Goal: Transaction & Acquisition: Purchase product/service

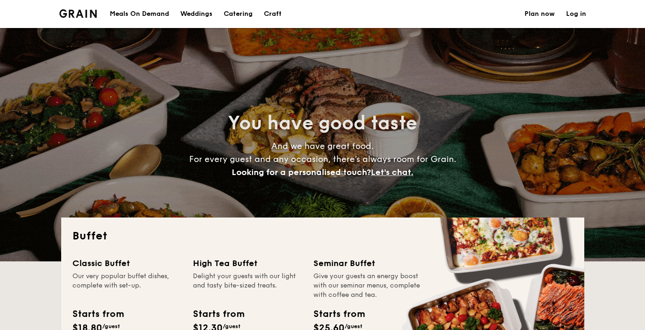
select select
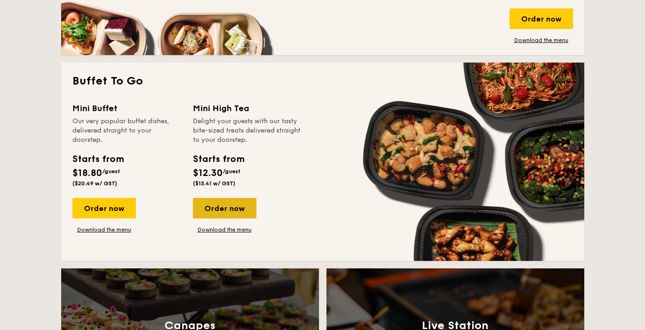
scroll to position [615, 0]
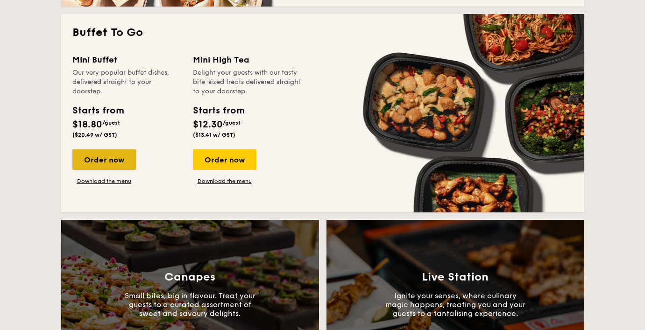
click at [127, 159] on div "Order now" at bounding box center [103, 159] width 63 height 21
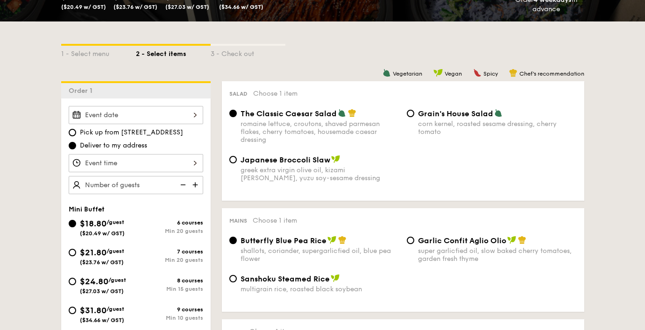
scroll to position [224, 0]
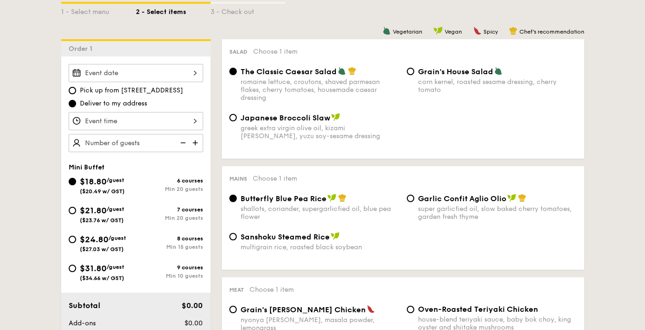
click at [84, 235] on span "$24.80" at bounding box center [94, 239] width 28 height 10
click at [76, 236] on input "$24.80 /guest ($27.03 w/ GST) 8 courses Min 15 guests" at bounding box center [72, 239] width 7 height 7
radio input "true"
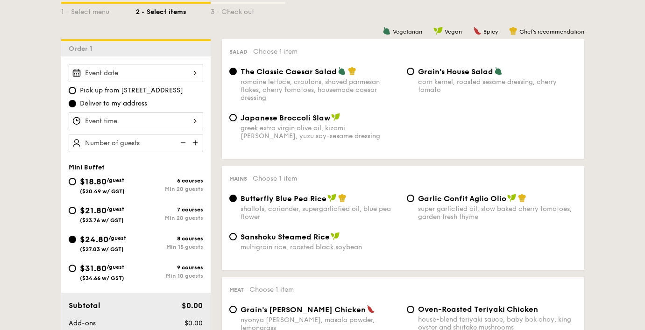
radio input "false"
radio input "true"
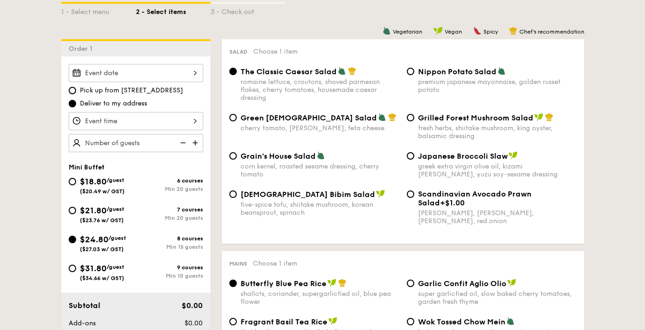
click at [416, 123] on div "Grilled Forest Mushroom Salad fresh herbs, shiitake mushroom, king oyster, bals…" at bounding box center [491, 126] width 177 height 27
click at [260, 168] on div "corn kernel, roasted sesame dressing, cherry tomato" at bounding box center [319, 170] width 159 height 16
click at [237, 160] on input "Grain's House Salad corn kernel, roasted sesame dressing, cherry tomato" at bounding box center [232, 155] width 7 height 7
radio input "true"
click at [310, 122] on span "Green [DEMOGRAPHIC_DATA] Salad" at bounding box center [308, 117] width 136 height 9
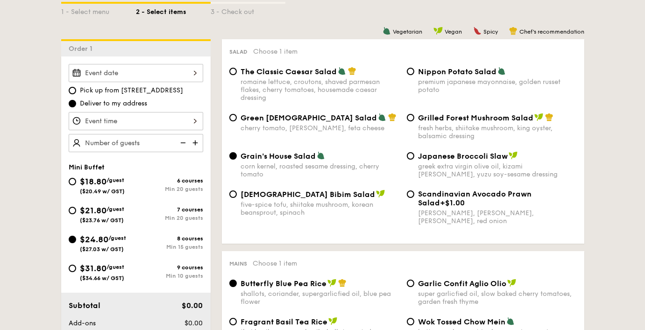
click at [237, 121] on input "Green Goddess Salad cherry tomato, [PERSON_NAME], feta cheese" at bounding box center [232, 117] width 7 height 7
radio input "true"
click at [426, 124] on div "fresh herbs, shiitake mushroom, king oyster, balsamic dressing" at bounding box center [497, 132] width 159 height 16
click at [414, 121] on input "Grilled Forest Mushroom Salad fresh herbs, shiitake mushroom, king oyster, bals…" at bounding box center [410, 117] width 7 height 7
radio input "true"
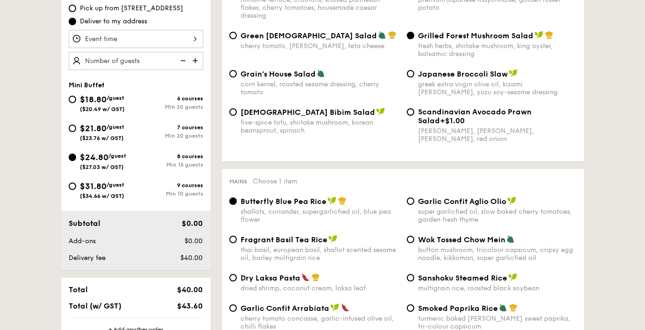
scroll to position [309, 0]
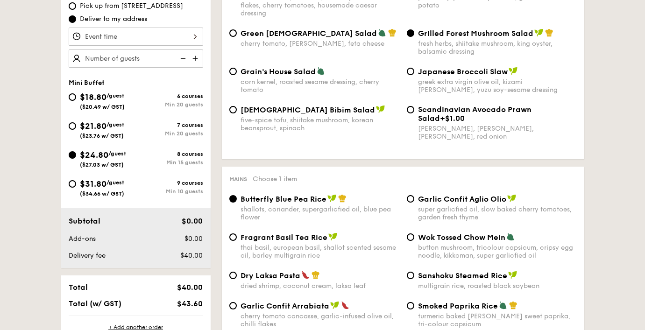
click at [422, 255] on div "button mushroom, tricolour capsicum, cripsy egg noodle, kikkoman, super garlicf…" at bounding box center [497, 252] width 159 height 16
click at [414, 241] on input "Wok Tossed Chow Mein button mushroom, tricolour capsicum, cripsy egg noodle, ki…" at bounding box center [410, 236] width 7 height 7
radio input "true"
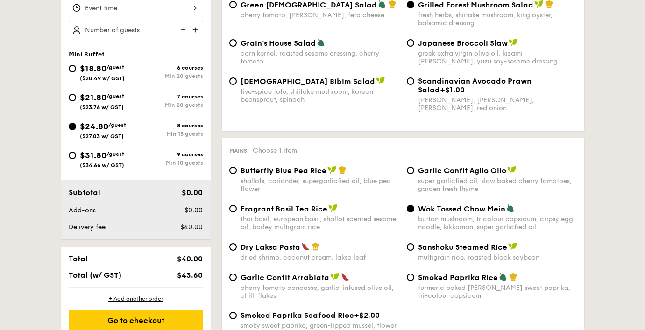
scroll to position [337, 0]
click at [419, 258] on div "multigrain rice, roasted black soybean" at bounding box center [497, 257] width 159 height 8
click at [414, 251] on input "Sanshoku Steamed Rice multigrain rice, roasted black soybean" at bounding box center [410, 246] width 7 height 7
radio input "true"
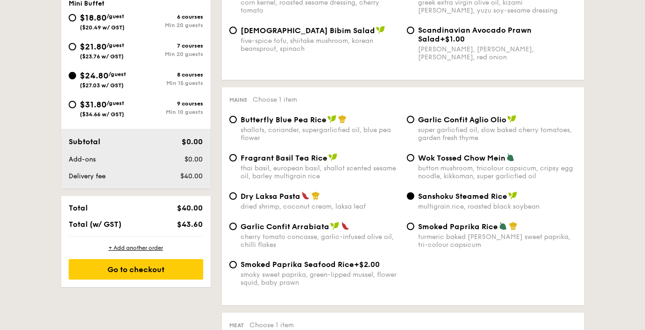
scroll to position [391, 0]
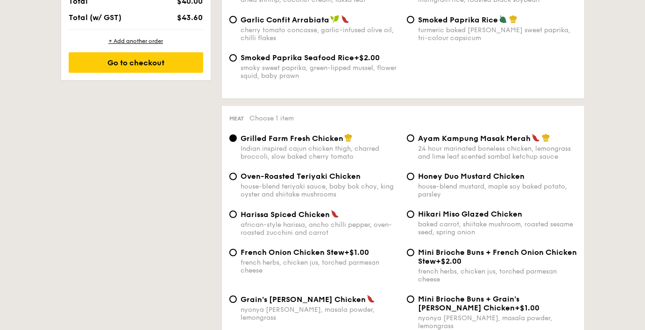
click at [419, 258] on span "Mini Brioche Buns + French Onion Chicken Stew" at bounding box center [497, 257] width 159 height 18
click at [414, 256] on input "Mini Brioche Buns + French Onion Chicken Stew +$2.00 french herbs, chicken jus,…" at bounding box center [410, 252] width 7 height 7
radio input "true"
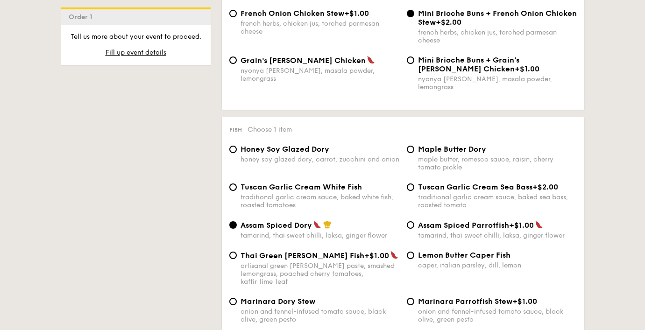
scroll to position [837, 0]
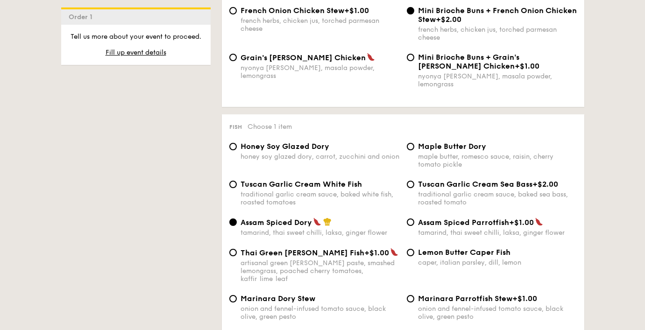
click at [419, 259] on div "caper, italian parsley, dill, lemon" at bounding box center [497, 263] width 159 height 8
click at [414, 256] on input "Lemon Butter Caper Fish caper, italian parsley, dill, lemon" at bounding box center [410, 252] width 7 height 7
radio input "true"
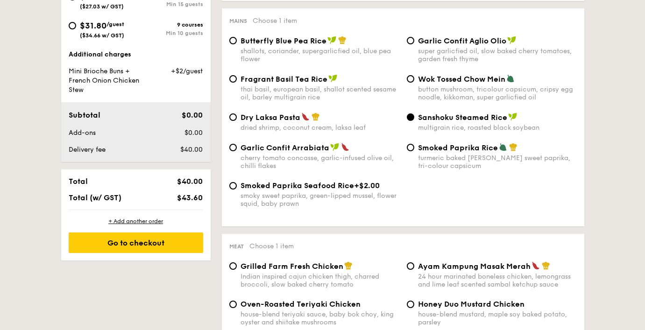
scroll to position [468, 0]
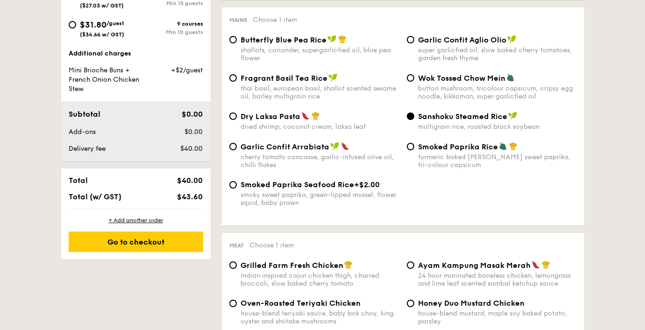
click at [252, 194] on div "smoky sweet paprika, green-lipped mussel, flower squid, baby prawn" at bounding box center [319, 199] width 159 height 16
click at [237, 189] on input "Smoked Paprika Seafood Rice +$2.00 smoky sweet paprika, green-lipped mussel, fl…" at bounding box center [232, 184] width 7 height 7
radio input "true"
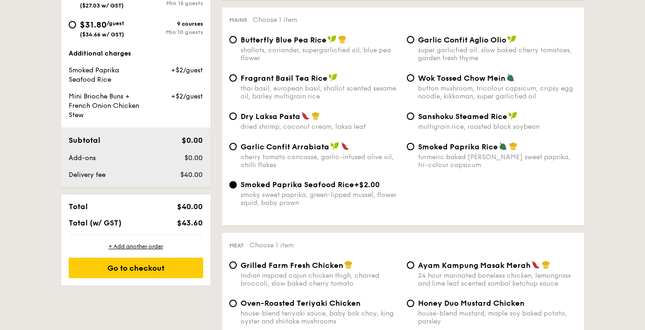
click at [465, 98] on div "button mushroom, tricolour capsicum, cripsy egg noodle, kikkoman, super garlicf…" at bounding box center [497, 92] width 159 height 16
click at [414, 82] on input "Wok Tossed Chow Mein button mushroom, tricolour capsicum, cripsy egg noodle, ki…" at bounding box center [410, 77] width 7 height 7
radio input "true"
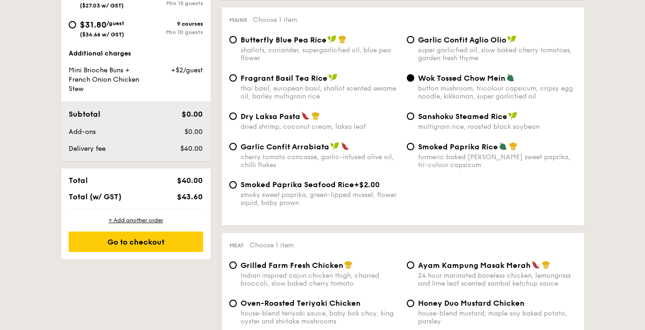
click at [306, 198] on div "smoky sweet paprika, green-lipped mussel, flower squid, baby prawn" at bounding box center [319, 199] width 159 height 16
click at [237, 189] on input "Smoked Paprika Seafood Rice +$2.00 smoky sweet paprika, green-lipped mussel, fl…" at bounding box center [232, 184] width 7 height 7
radio input "true"
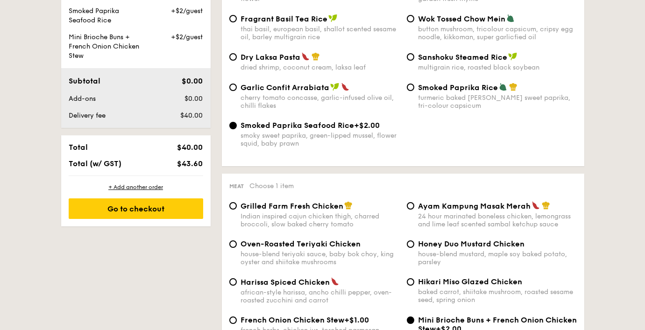
scroll to position [528, 0]
click at [306, 198] on div "Meat Choose 1 item Grilled Farm Fresh Chicken Indian inspired cajun chicken thi…" at bounding box center [403, 294] width 362 height 243
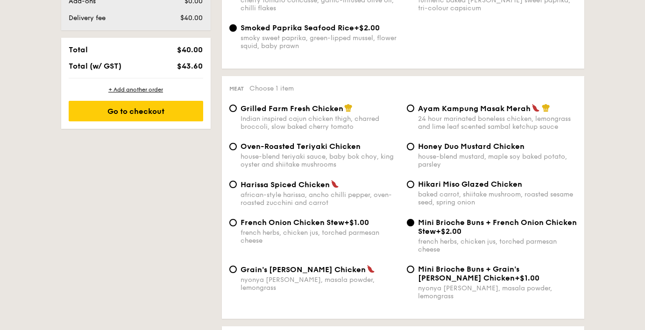
scroll to position [642, 0]
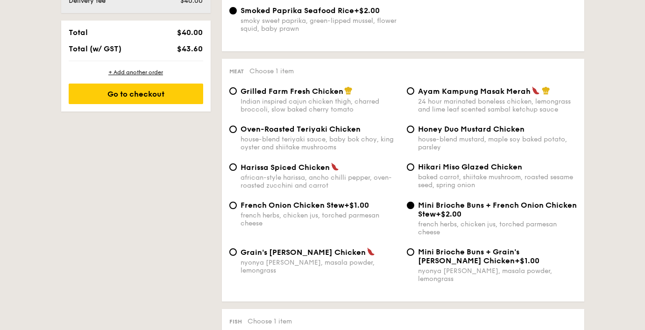
click at [404, 136] on div "Honey Duo Mustard Chicken house-blend mustard, maple soy baked potato, parsley" at bounding box center [491, 138] width 177 height 27
click at [326, 92] on span "Grilled Farm Fresh Chicken" at bounding box center [291, 91] width 103 height 9
click at [237, 92] on input "Grilled Farm Fresh Chicken Indian inspired cajun chicken thigh, charred broccol…" at bounding box center [232, 90] width 7 height 7
radio input "true"
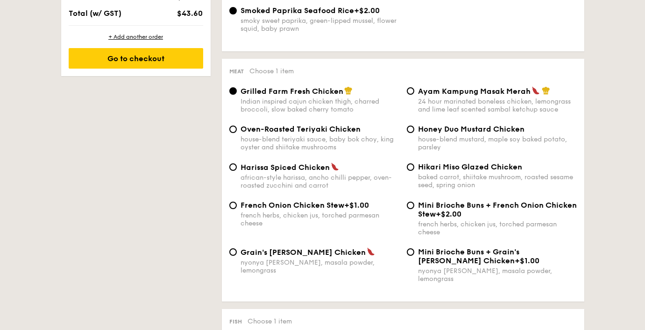
click at [316, 121] on div "Grilled Farm Fresh Chicken Indian inspired cajun chicken thigh, charred broccol…" at bounding box center [402, 105] width 355 height 38
click at [449, 98] on div "24 hour marinated boneless chicken, lemongrass and lime leaf scented sambal ket…" at bounding box center [497, 106] width 159 height 16
click at [414, 95] on input "Ayam Kampung Masak Merah 24 hour marinated boneless chicken, lemongrass and lim…" at bounding box center [410, 90] width 7 height 7
radio input "true"
click at [449, 178] on div "baked carrot, shiitake mushroom, roasted sesame seed, spring onion" at bounding box center [497, 181] width 159 height 16
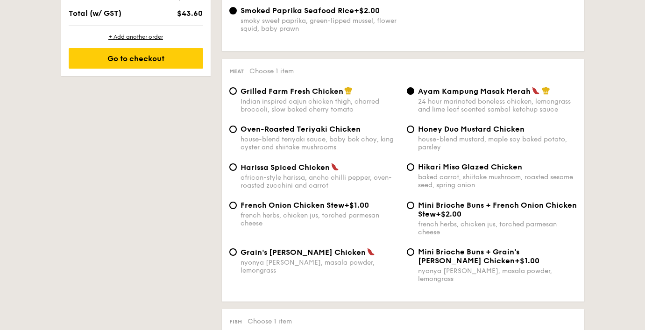
click at [414, 171] on input "Hikari Miso Glazed Chicken baked carrot, shiitake mushroom, roasted sesame seed…" at bounding box center [410, 166] width 7 height 7
radio input "true"
click at [458, 128] on span "Honey Duo Mustard Chicken" at bounding box center [471, 129] width 106 height 9
click at [414, 128] on input "Honey Duo Mustard Chicken house-blend mustard, maple soy baked potato, parsley" at bounding box center [410, 129] width 7 height 7
radio input "true"
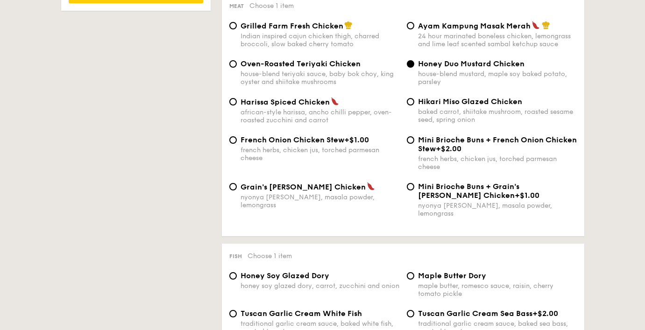
scroll to position [752, 0]
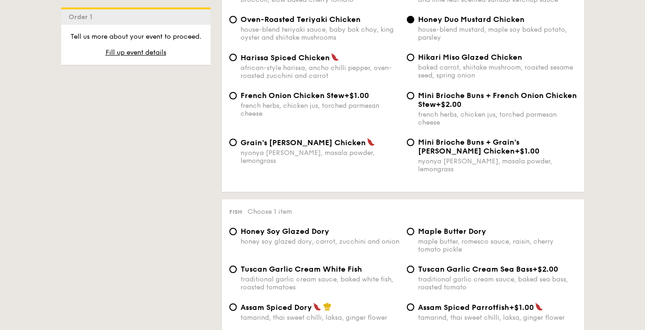
click at [319, 157] on div "Grain's [PERSON_NAME] Chicken nyonya [PERSON_NAME], masala powder, lemongrass M…" at bounding box center [402, 161] width 355 height 47
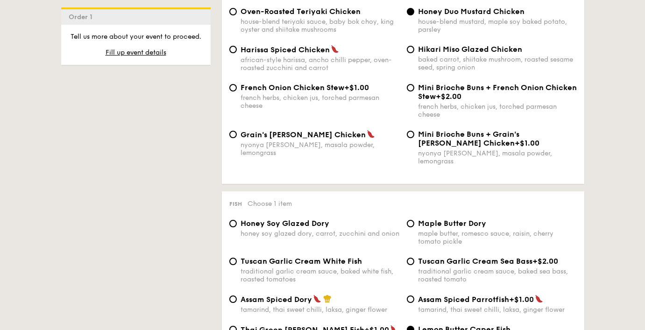
scroll to position [773, 0]
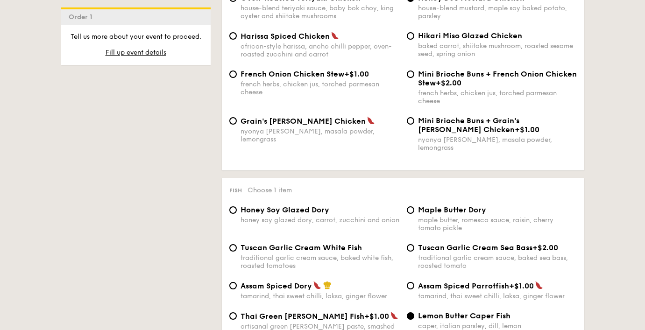
click at [419, 254] on div "traditional garlic cream sauce, baked sea bass, roasted tomato" at bounding box center [497, 262] width 159 height 16
click at [414, 247] on input "Tuscan Garlic Cream Sea Bass +$2.00 traditional garlic cream sauce, baked sea b…" at bounding box center [410, 247] width 7 height 7
radio input "true"
click at [416, 205] on div "Maple Butter Dory maple butter, romesco sauce, raisin, cherry tomato pickle" at bounding box center [491, 218] width 177 height 27
click at [259, 254] on div "traditional garlic cream sauce, baked white fish, roasted tomatoes" at bounding box center [319, 262] width 159 height 16
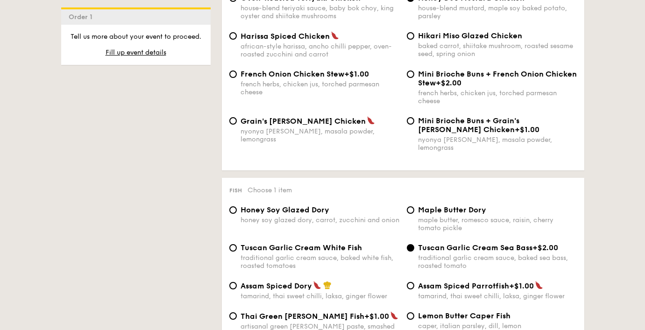
click at [237, 246] on input "Tuscan Garlic Cream White Fish traditional garlic cream sauce, baked white fish…" at bounding box center [232, 247] width 7 height 7
radio input "true"
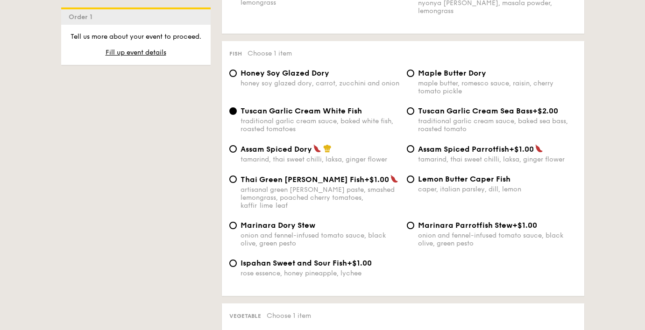
scroll to position [909, 0]
click at [459, 186] on div "caper, italian parsley, dill, lemon" at bounding box center [497, 190] width 159 height 8
click at [414, 180] on input "Lemon Butter Caper Fish caper, italian parsley, dill, lemon" at bounding box center [410, 179] width 7 height 7
radio input "true"
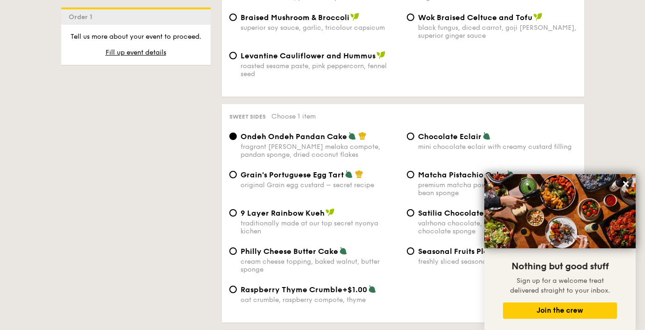
scroll to position [1326, 0]
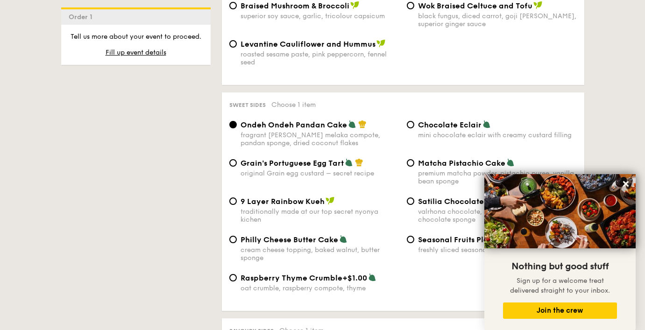
click at [422, 159] on span "Matcha Pistachio Cake" at bounding box center [461, 163] width 87 height 9
click at [414, 159] on input "Matcha Pistachio Cake premium matcha powder, pistachio puree, vanilla bean spon…" at bounding box center [410, 162] width 7 height 7
radio input "true"
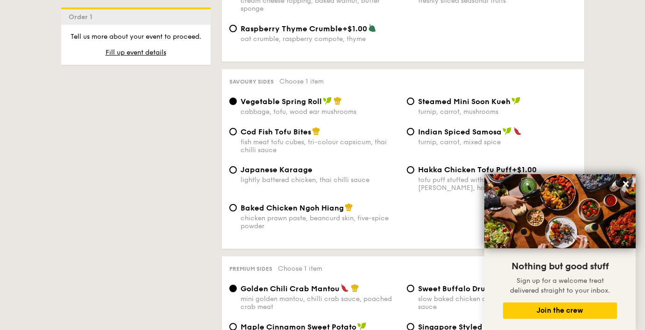
scroll to position [1573, 0]
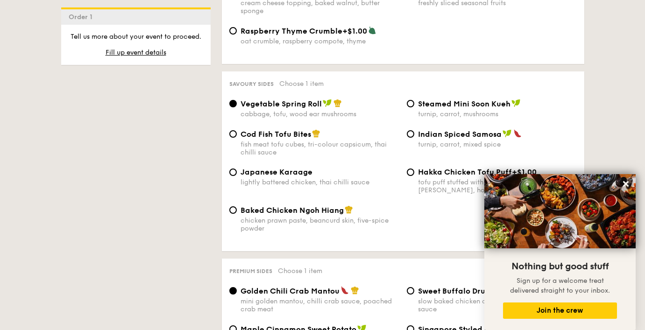
click at [280, 205] on div "Baked Chicken Ngoh Hiang chicken prawn paste, beancurd skin, five-spice powder" at bounding box center [319, 218] width 159 height 27
click at [237, 206] on input "Baked Chicken Ngoh Hiang chicken prawn paste, beancurd skin, five-spice powder" at bounding box center [232, 209] width 7 height 7
radio input "true"
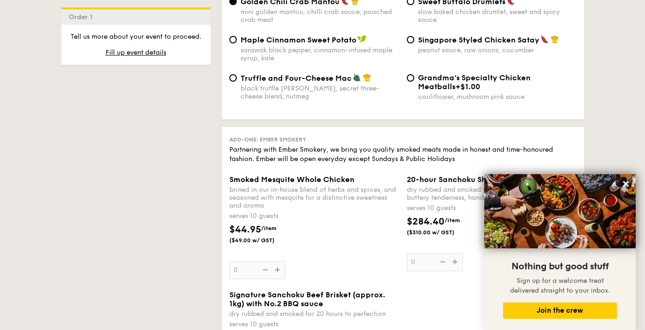
scroll to position [0, 0]
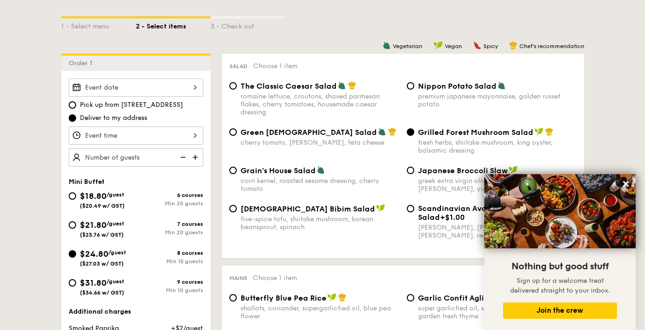
click at [157, 95] on div at bounding box center [136, 87] width 134 height 18
